Goal: Task Accomplishment & Management: Use online tool/utility

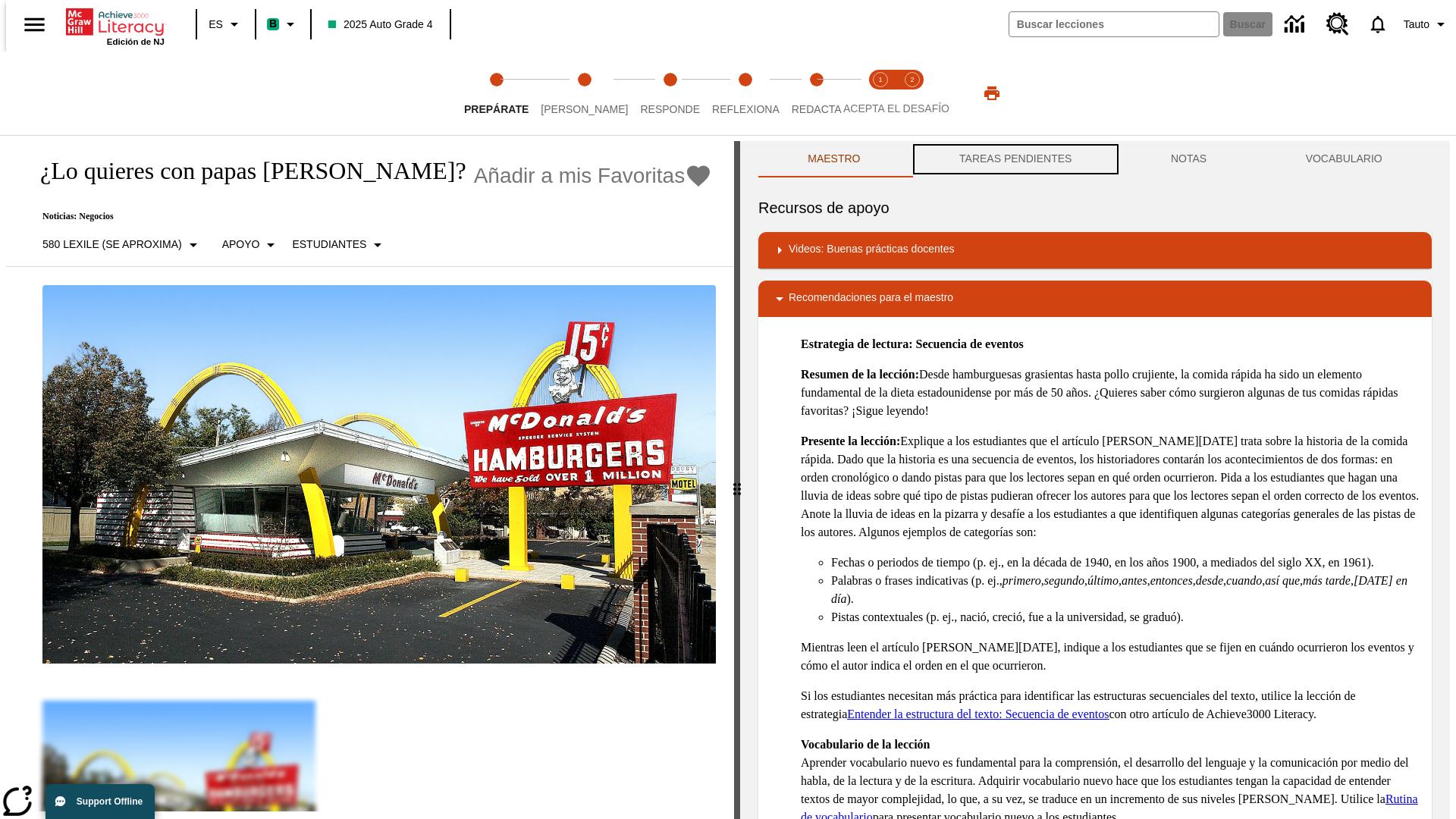
click at [1014, 159] on button "TAREAS PENDIENTES" at bounding box center [1017, 159] width 212 height 37
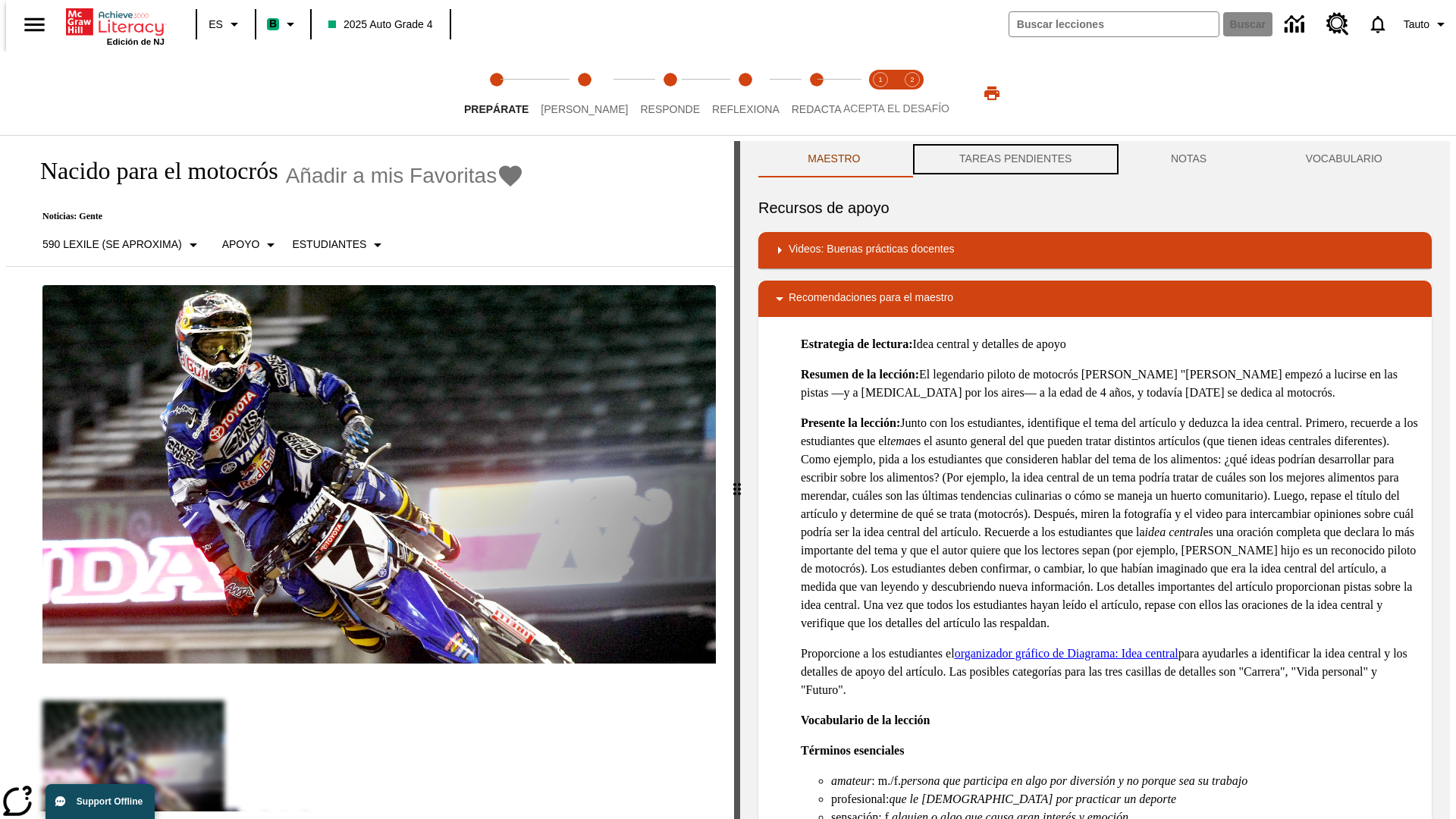
click at [1014, 159] on button "TAREAS PENDIENTES" at bounding box center [1017, 159] width 212 height 37
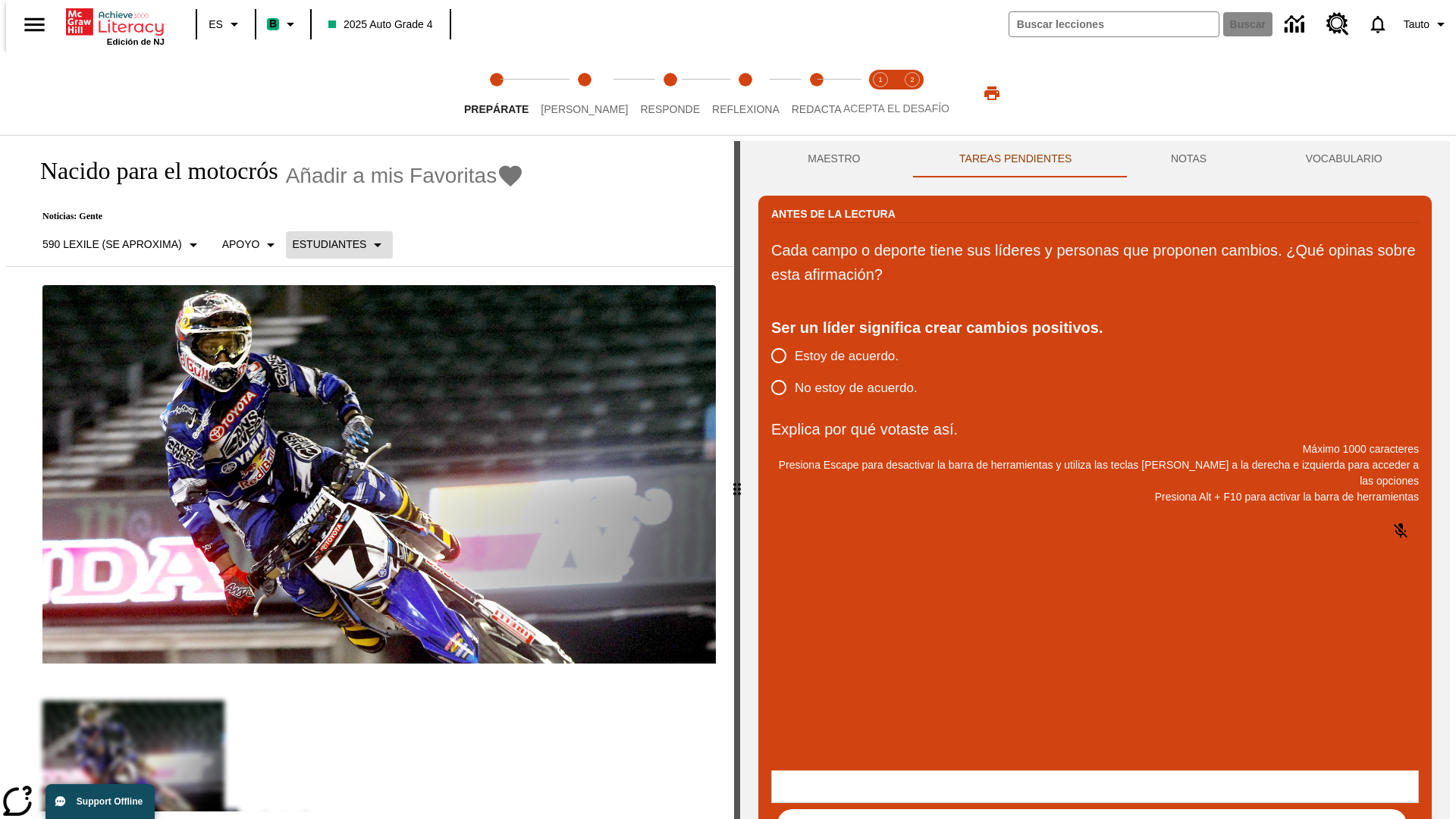
click at [330, 245] on p "Estudiantes" at bounding box center [329, 245] width 74 height 16
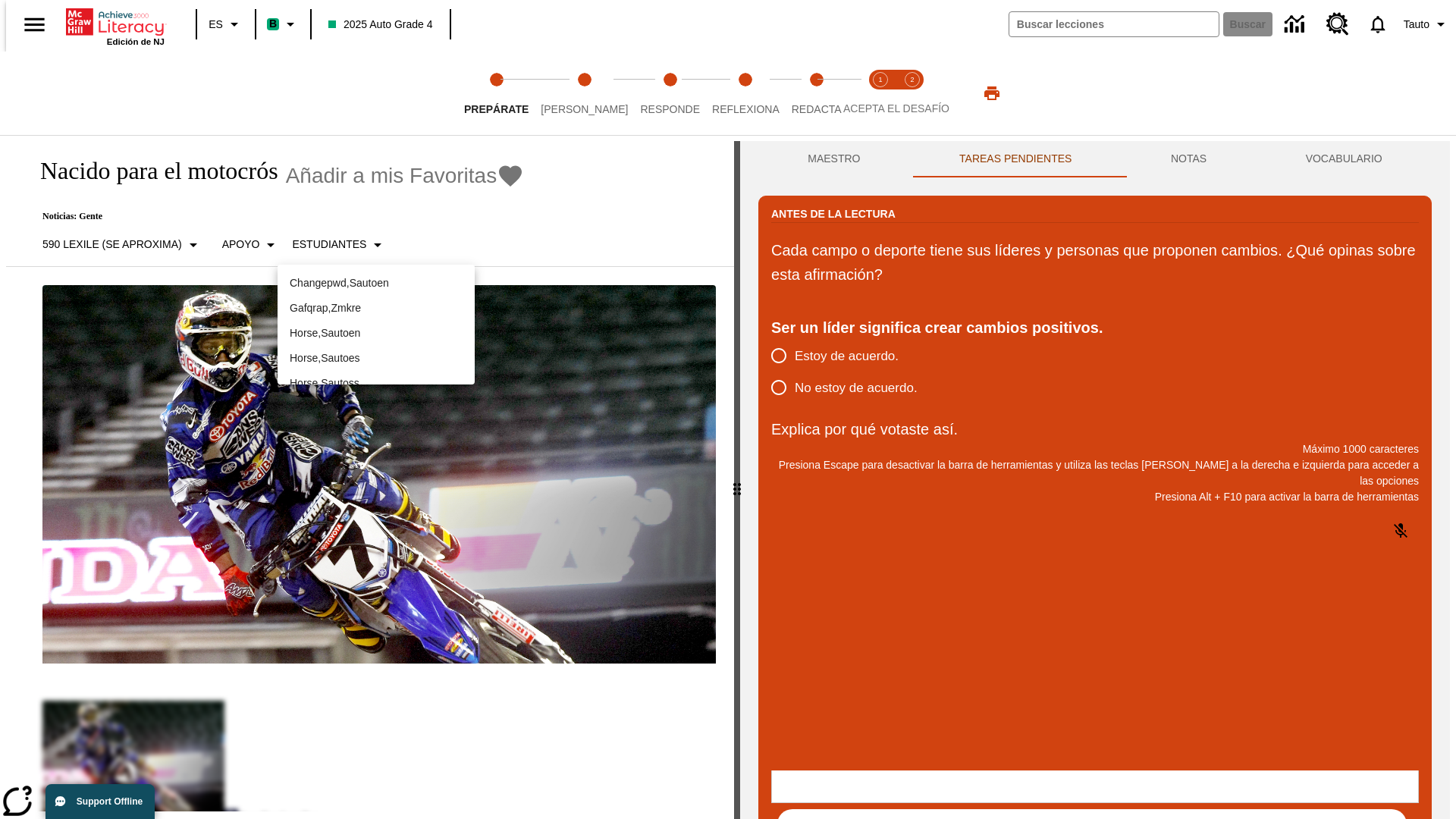
click at [377, 350] on p "Horse , Sautoes" at bounding box center [376, 358] width 173 height 16
